Goal: Complete application form

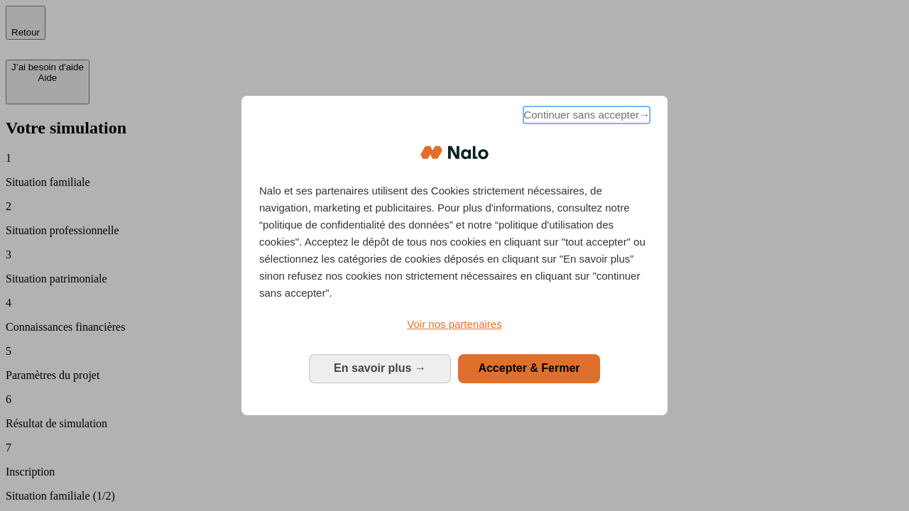
click at [585, 117] on span "Continuer sans accepter →" at bounding box center [586, 115] width 126 height 17
